Goal: Book appointment/travel/reservation

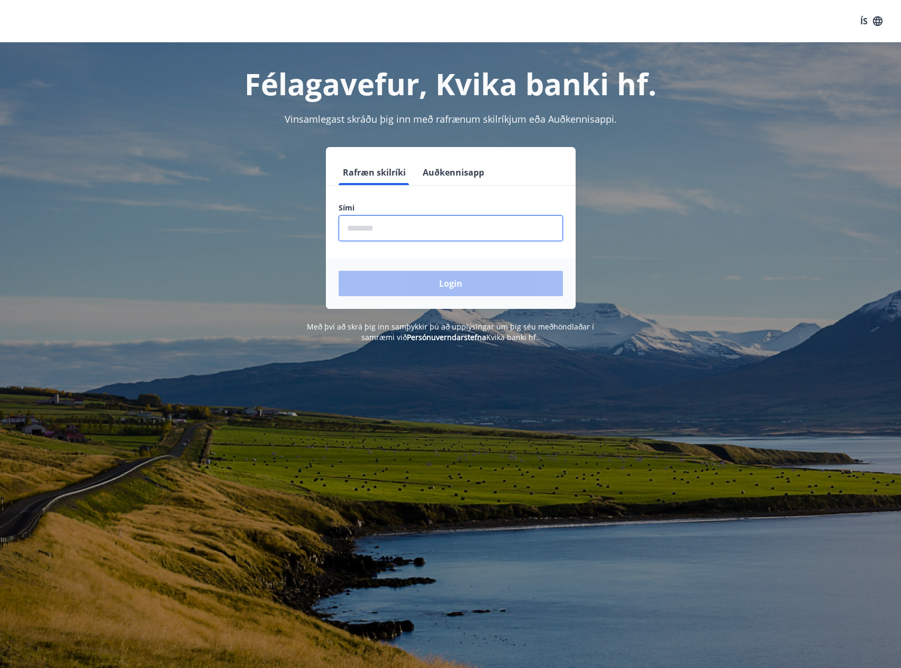
click at [362, 230] on input "phone" at bounding box center [451, 228] width 224 height 26
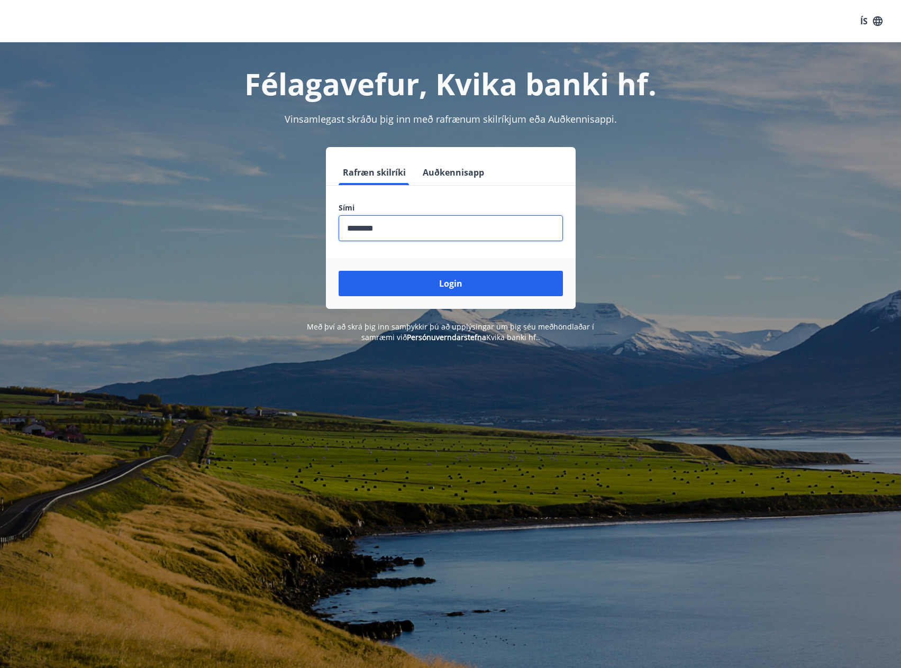
type input "********"
click at [339, 271] on button "Login" at bounding box center [451, 283] width 224 height 25
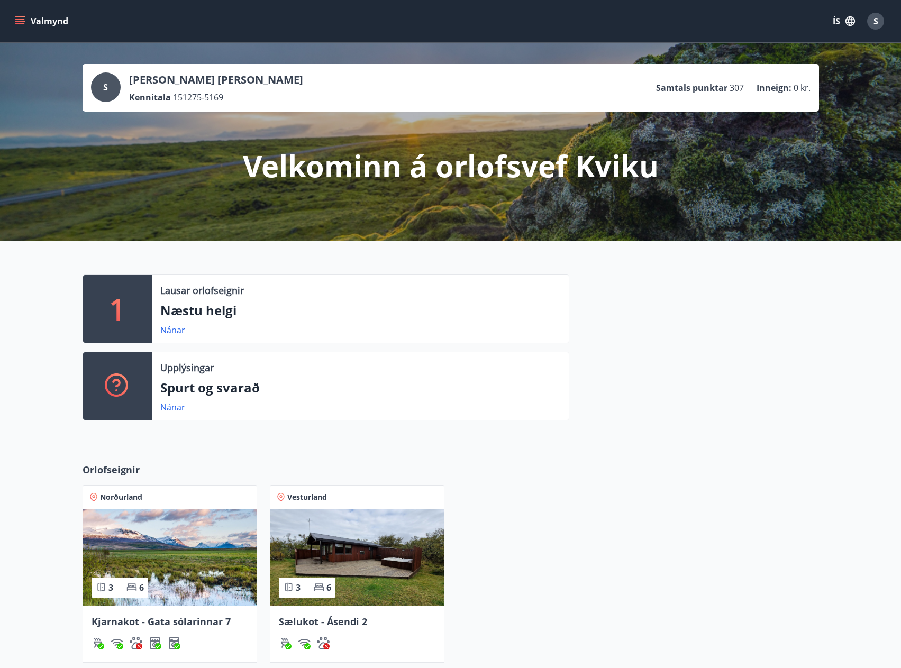
scroll to position [53, 0]
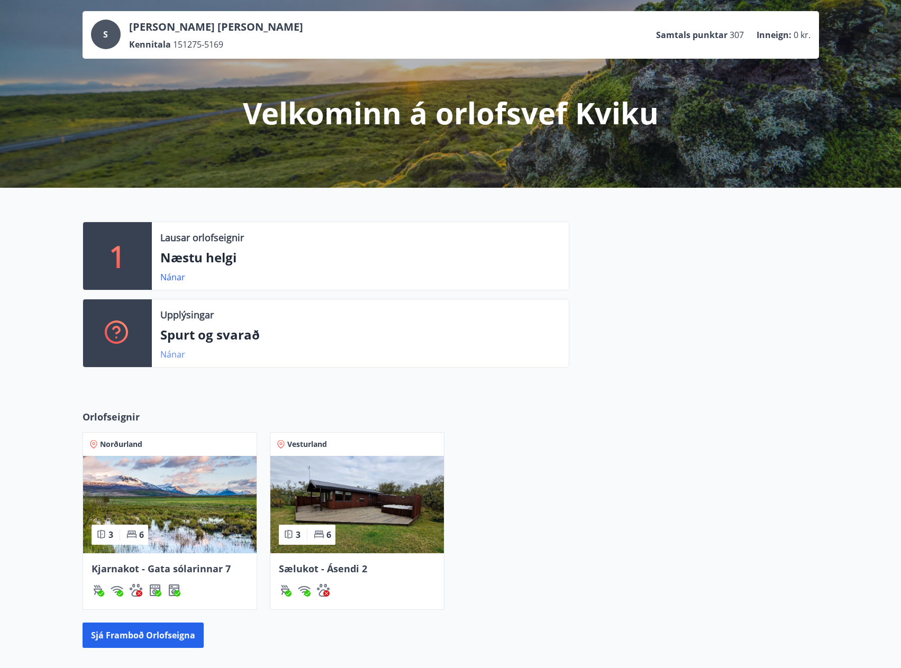
click at [167, 355] on link "Nánar" at bounding box center [172, 355] width 25 height 12
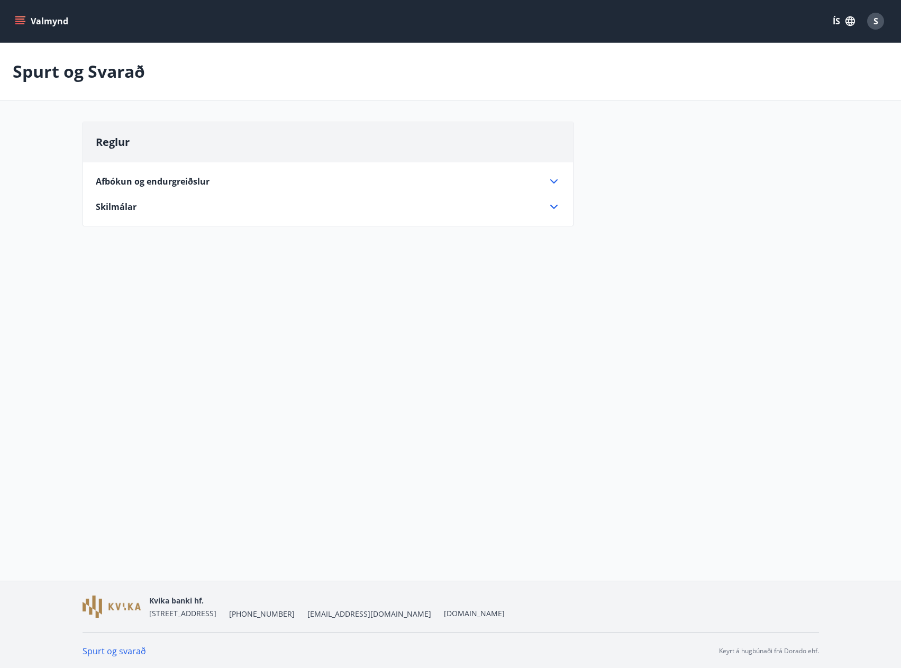
click at [552, 181] on icon at bounding box center [553, 181] width 7 height 4
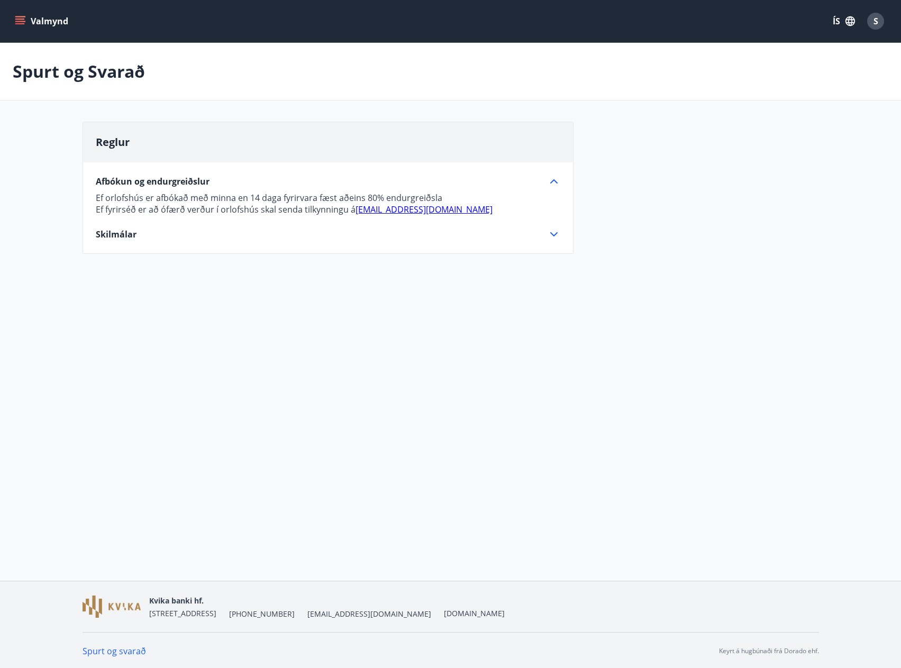
click at [554, 233] on icon at bounding box center [553, 234] width 13 height 13
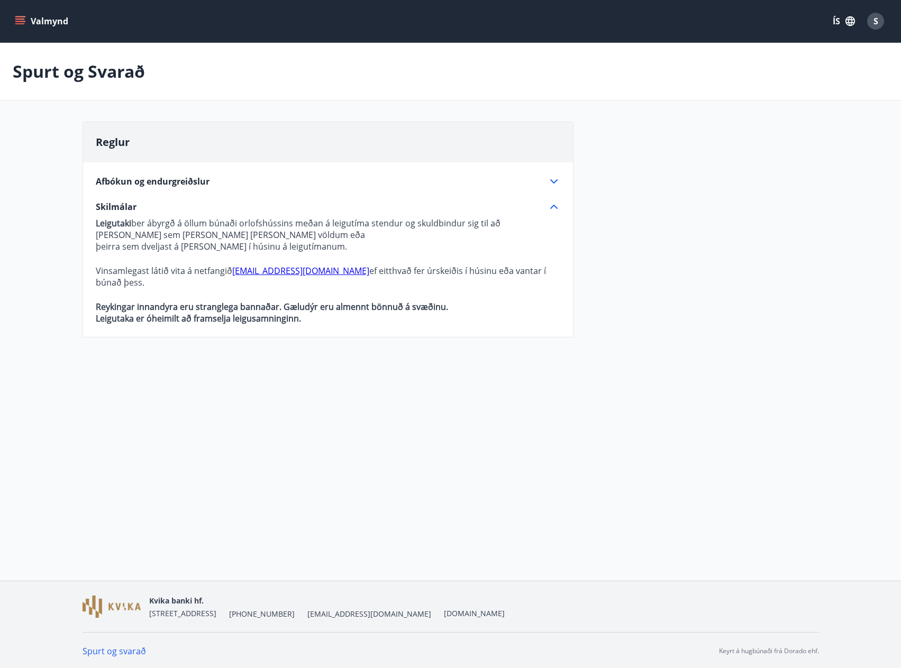
click at [553, 206] on icon at bounding box center [553, 207] width 7 height 4
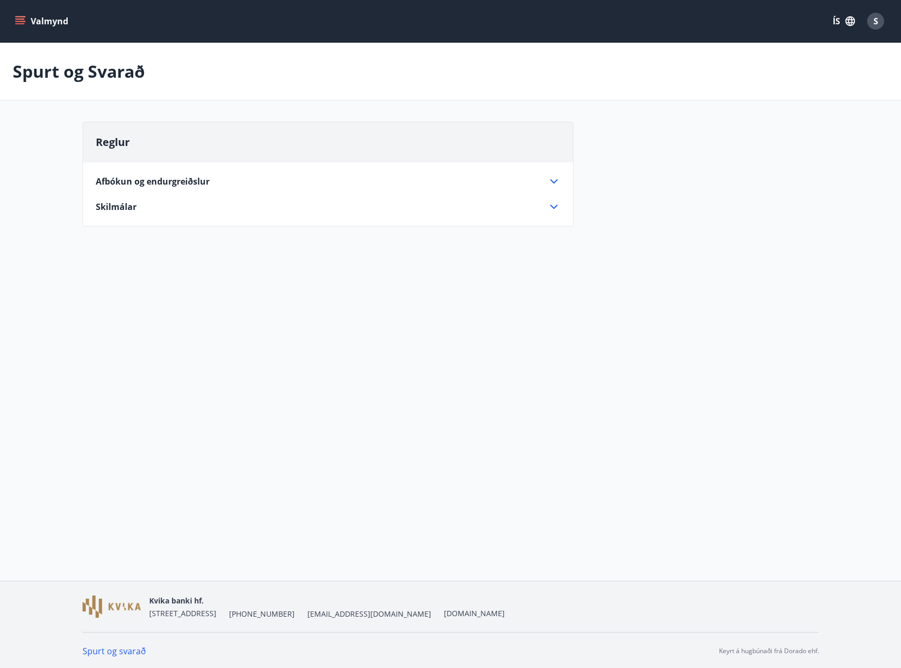
click at [553, 184] on icon at bounding box center [553, 181] width 13 height 13
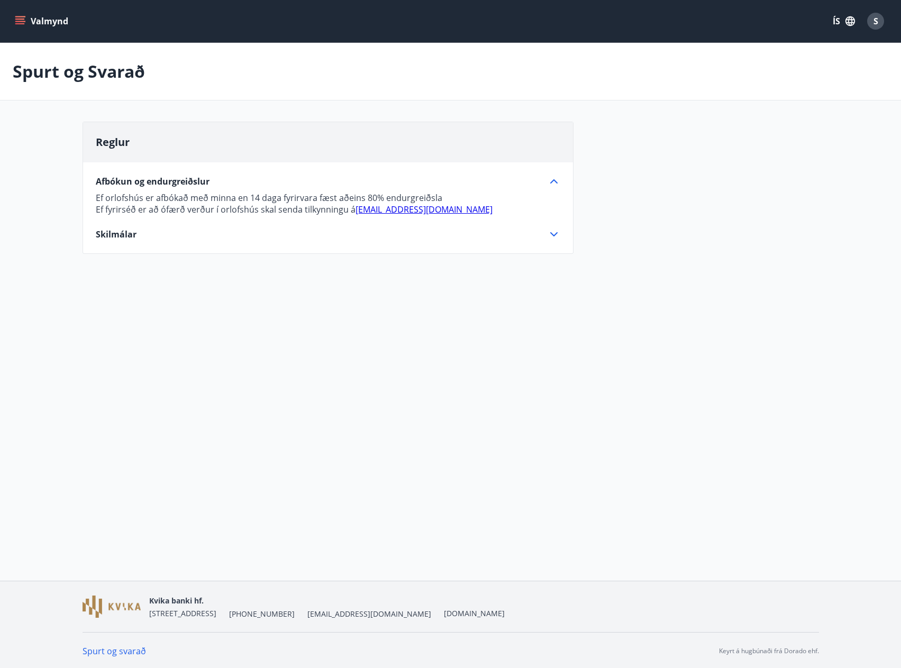
scroll to position [53, 0]
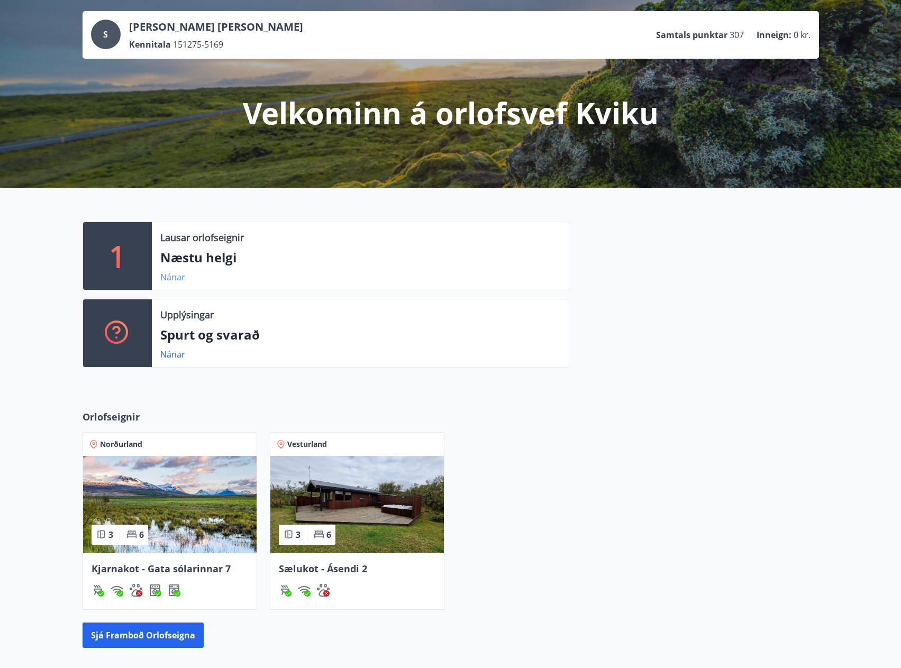
click at [172, 279] on link "Nánar" at bounding box center [172, 277] width 25 height 12
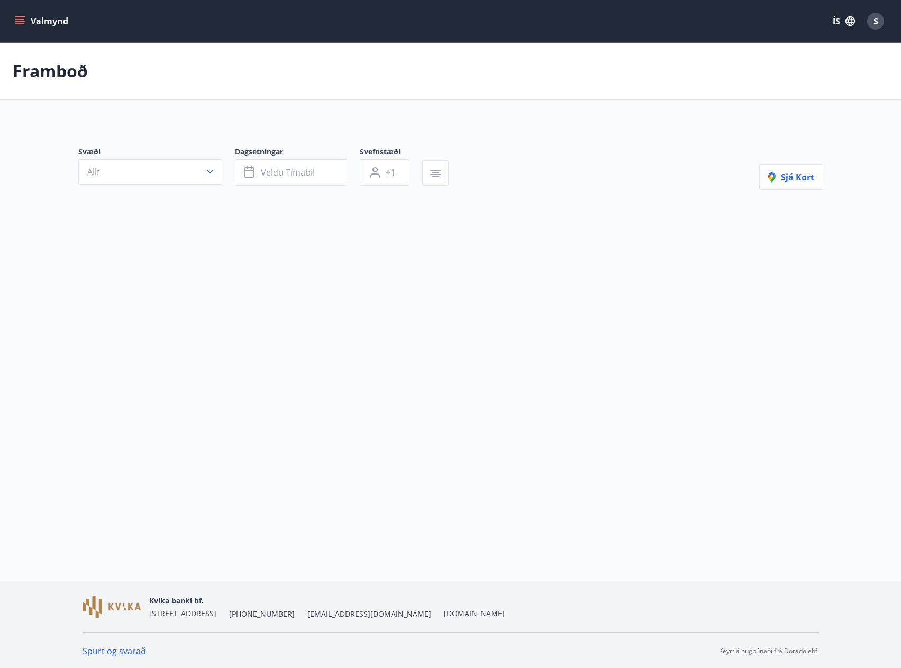
type input "*"
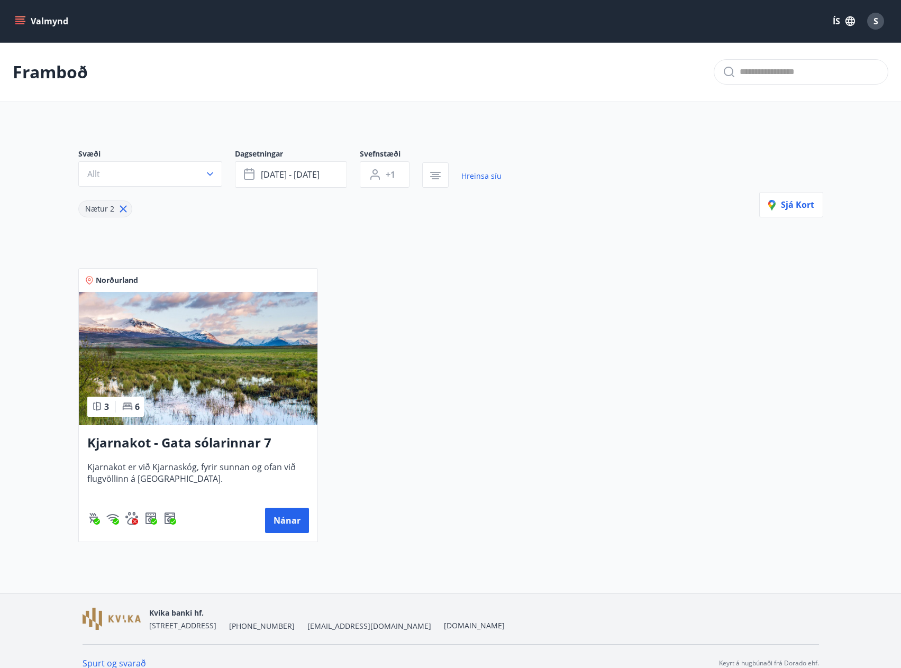
scroll to position [53, 0]
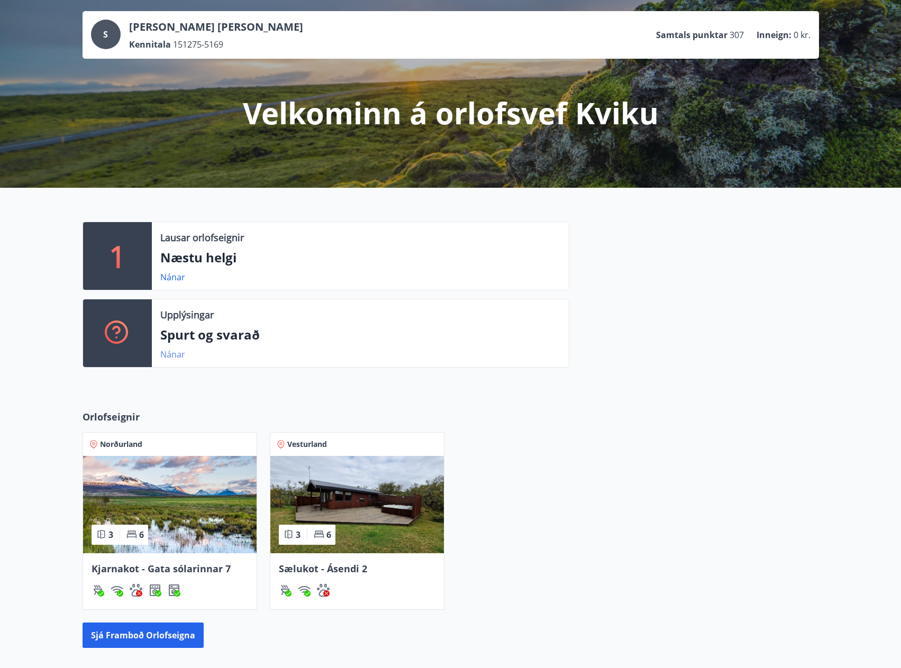
click at [167, 357] on link "Nánar" at bounding box center [172, 355] width 25 height 12
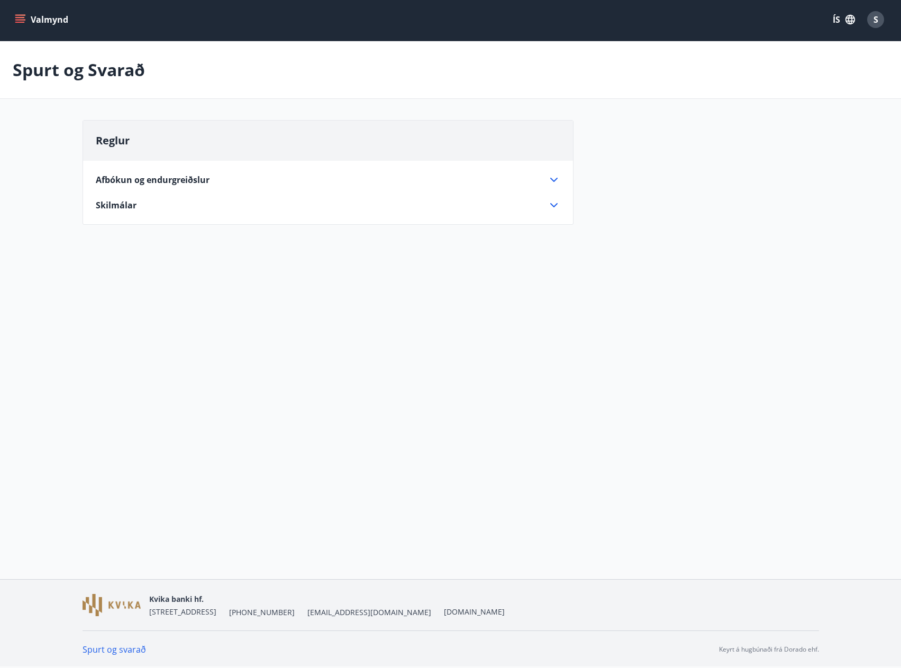
click at [549, 180] on icon at bounding box center [553, 179] width 13 height 13
